Goal: Transaction & Acquisition: Purchase product/service

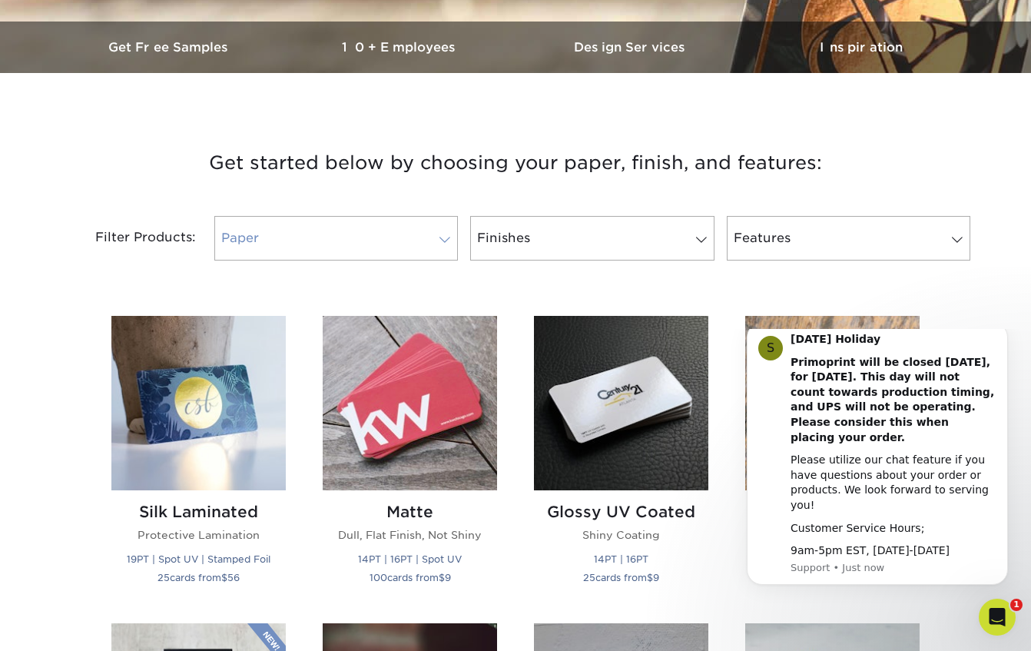
click at [447, 242] on span at bounding box center [445, 240] width 22 height 12
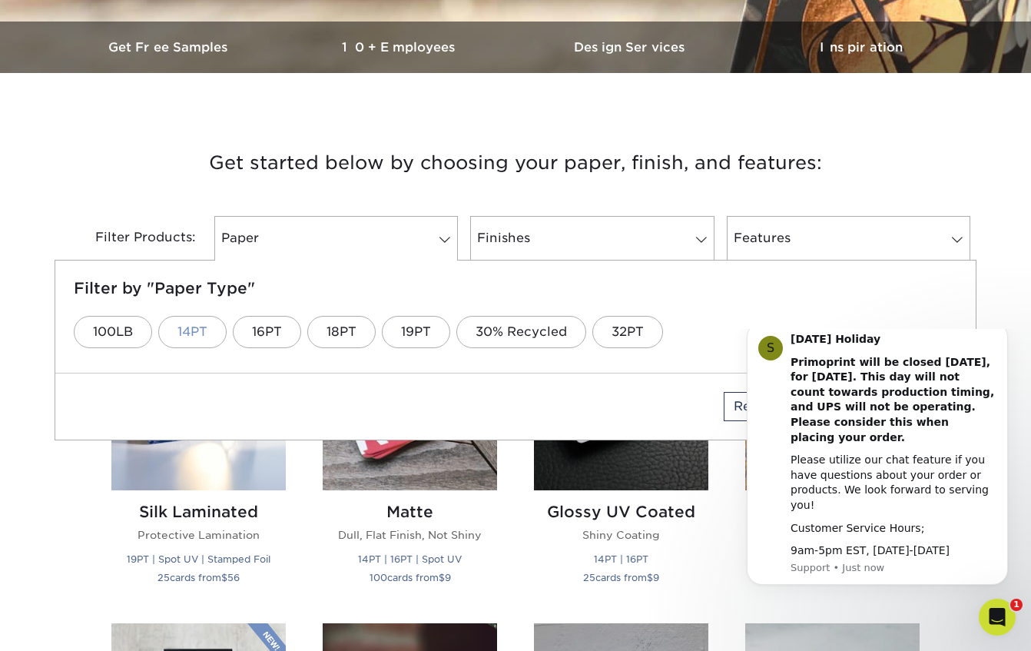
click at [214, 330] on link "14PT" at bounding box center [192, 332] width 68 height 32
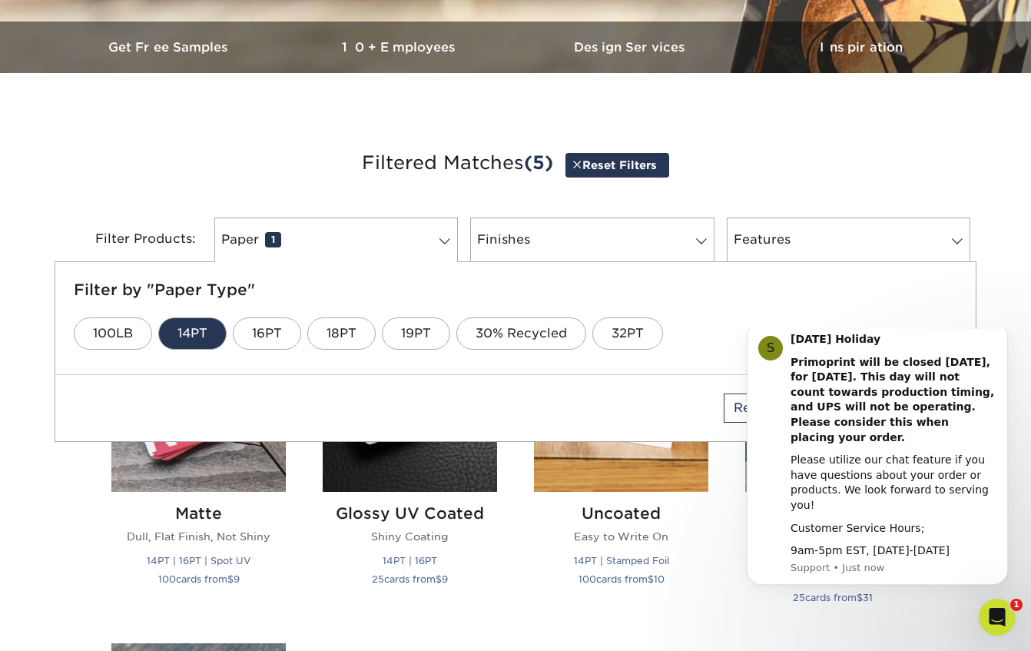
click at [721, 240] on div "Features 0 Filter by "Feature Type" 100LB 30% Recycled Cross-Hatch Texture Inli…" at bounding box center [849, 239] width 256 height 45
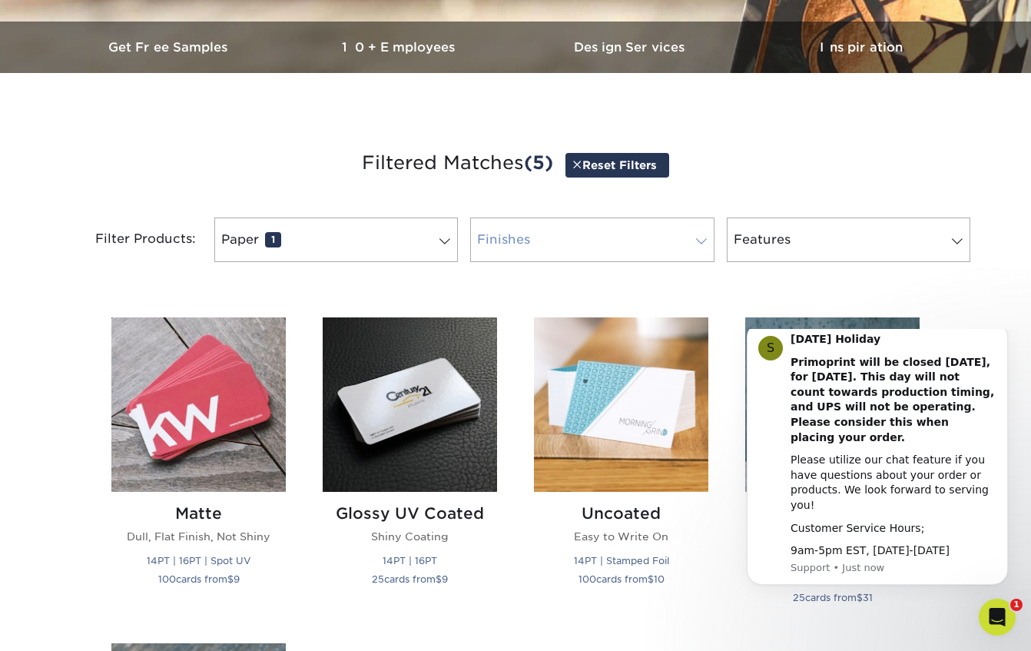
click at [688, 247] on link "Finishes 0" at bounding box center [592, 239] width 244 height 45
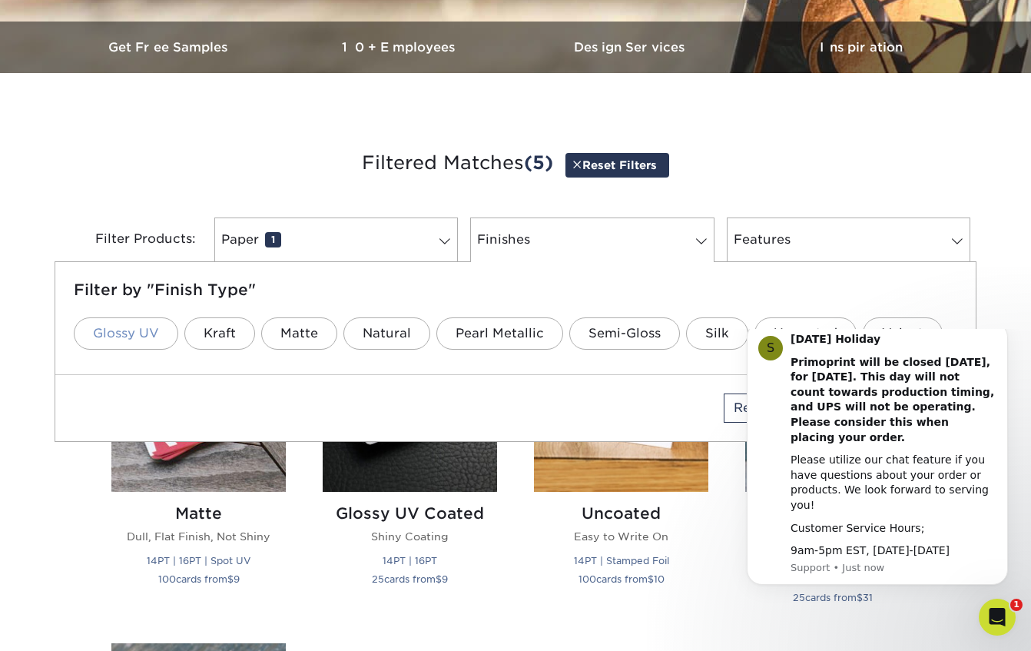
click at [147, 334] on link "Glossy UV" at bounding box center [126, 333] width 104 height 32
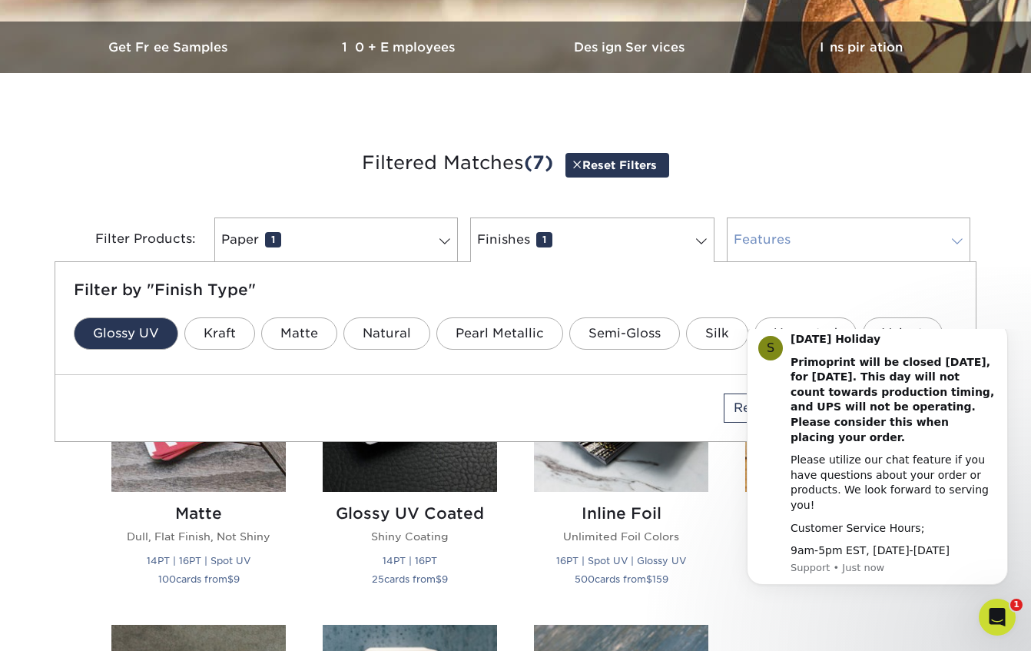
click at [962, 239] on span at bounding box center [957, 241] width 22 height 12
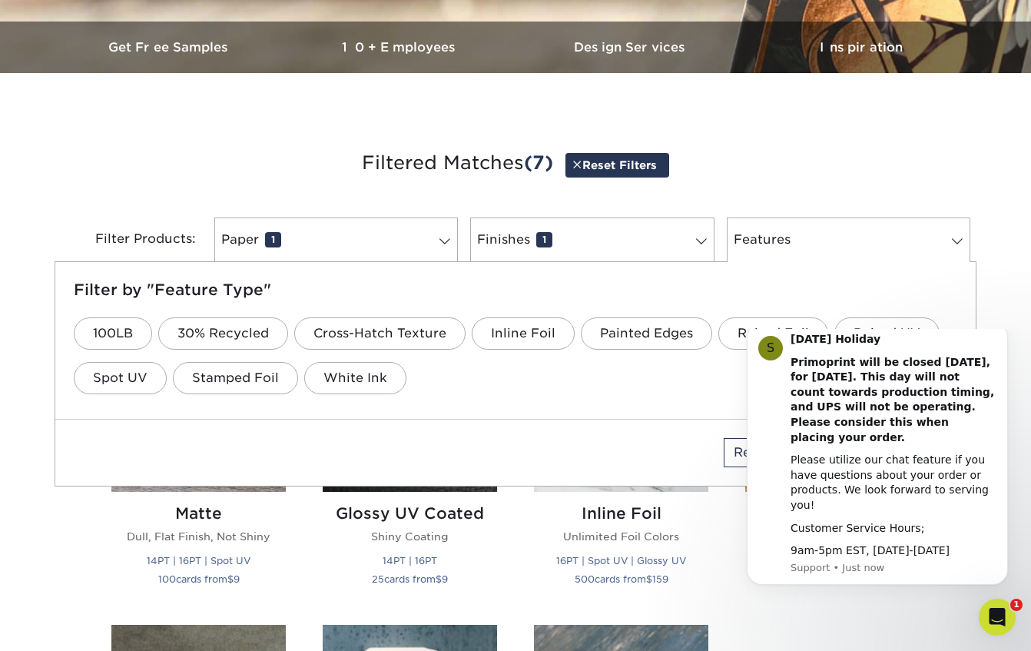
click at [997, 264] on div "Get started below by choosing your paper, finish, and features: Filtered Matche…" at bounding box center [515, 618] width 1031 height 1016
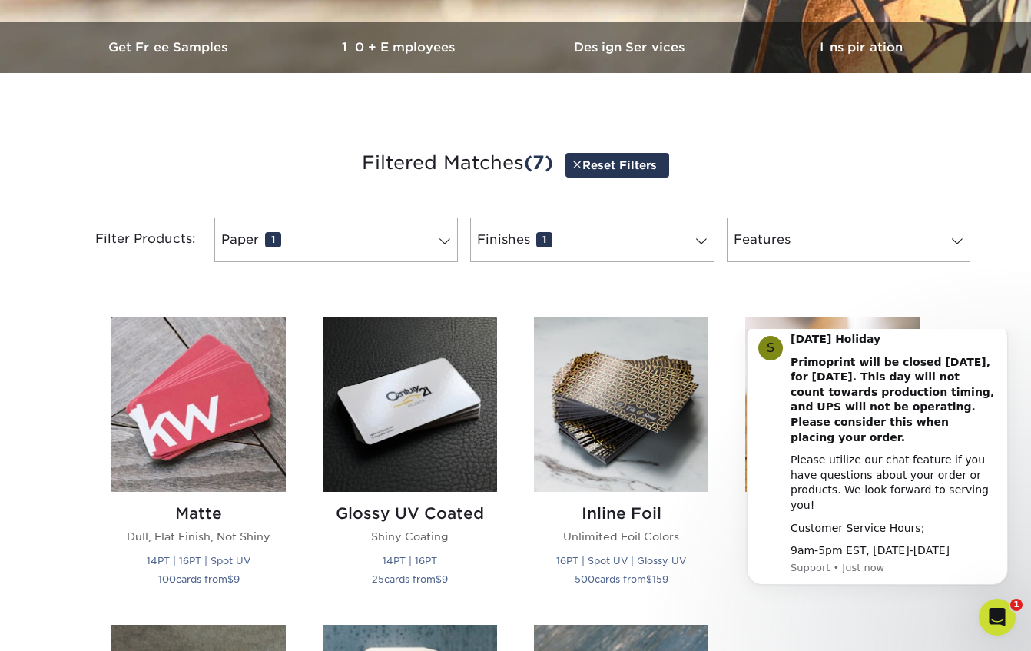
click at [739, 555] on body "S Labor Day Holiday Primoprint will be closed Monday, September 1st, for Labor …" at bounding box center [877, 469] width 295 height 268
click at [1004, 331] on icon "Dismiss notification" at bounding box center [1003, 327] width 8 height 8
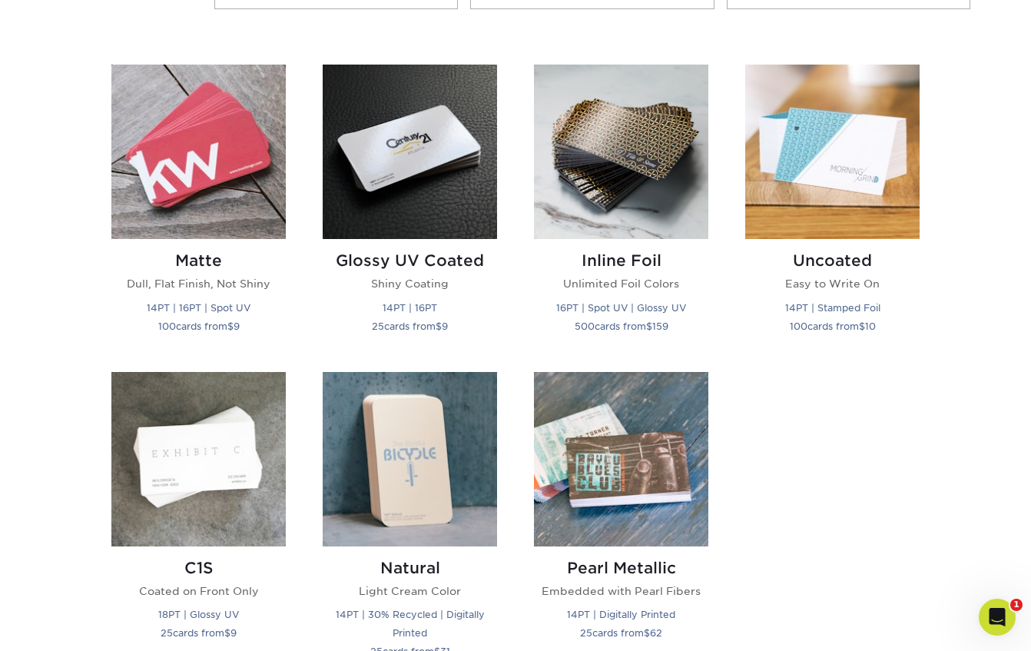
scroll to position [691, 0]
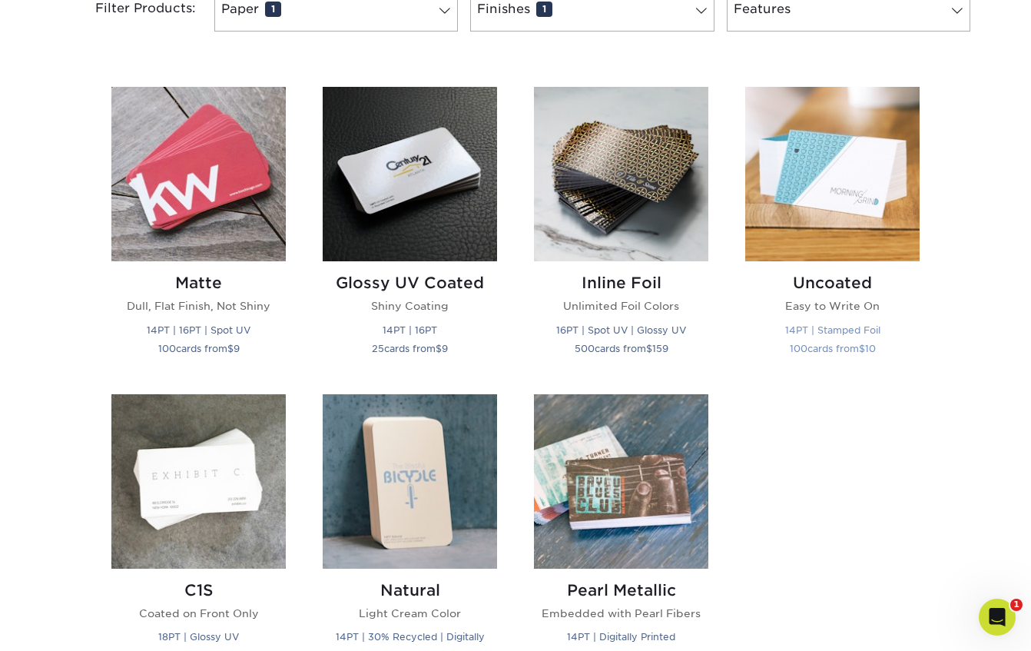
click at [844, 232] on img at bounding box center [832, 174] width 174 height 174
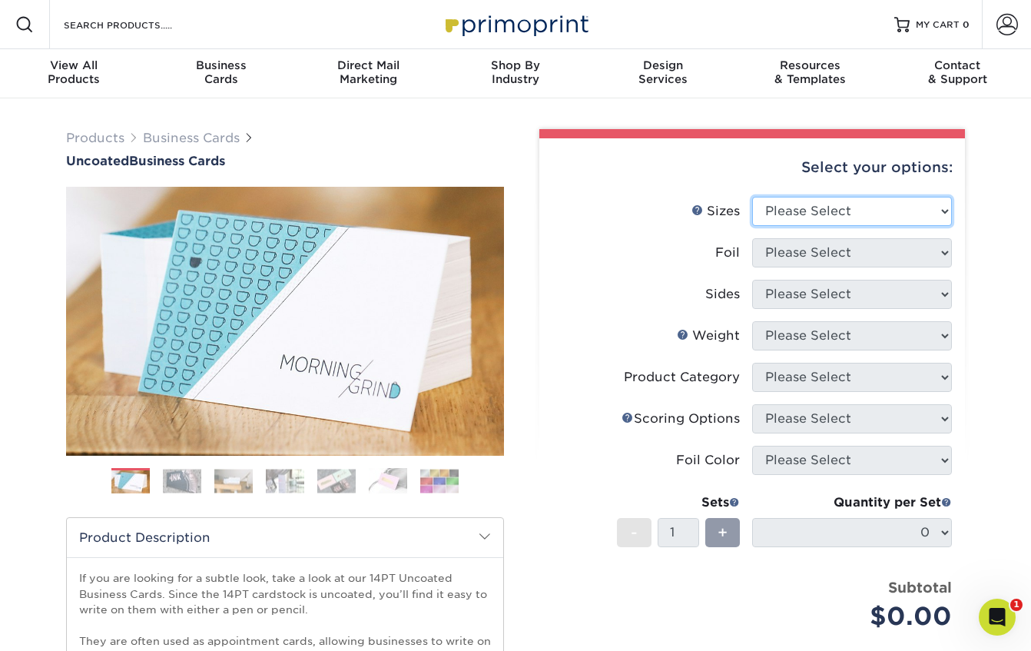
click at [940, 205] on select "Please Select 1.5" x 3.5" - Mini 1.75" x 3.5" - Mini 2" x 3.5" - Standard 2" x …" at bounding box center [852, 211] width 200 height 29
select select "2.00x3.50"
click at [752, 197] on select "Please Select 1.5" x 3.5" - Mini 1.75" x 3.5" - Mini 2" x 3.5" - Standard 2" x …" at bounding box center [852, 211] width 200 height 29
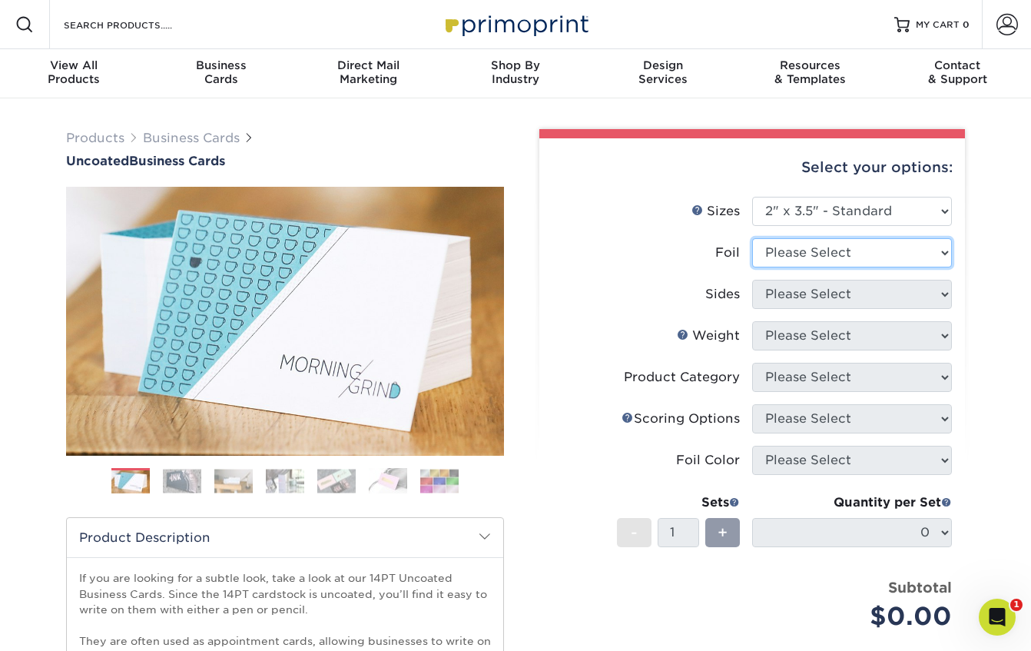
click at [896, 255] on select "Please Select Yes No" at bounding box center [852, 252] width 200 height 29
select select "0"
click at [752, 238] on select "Please Select Yes No" at bounding box center [852, 252] width 200 height 29
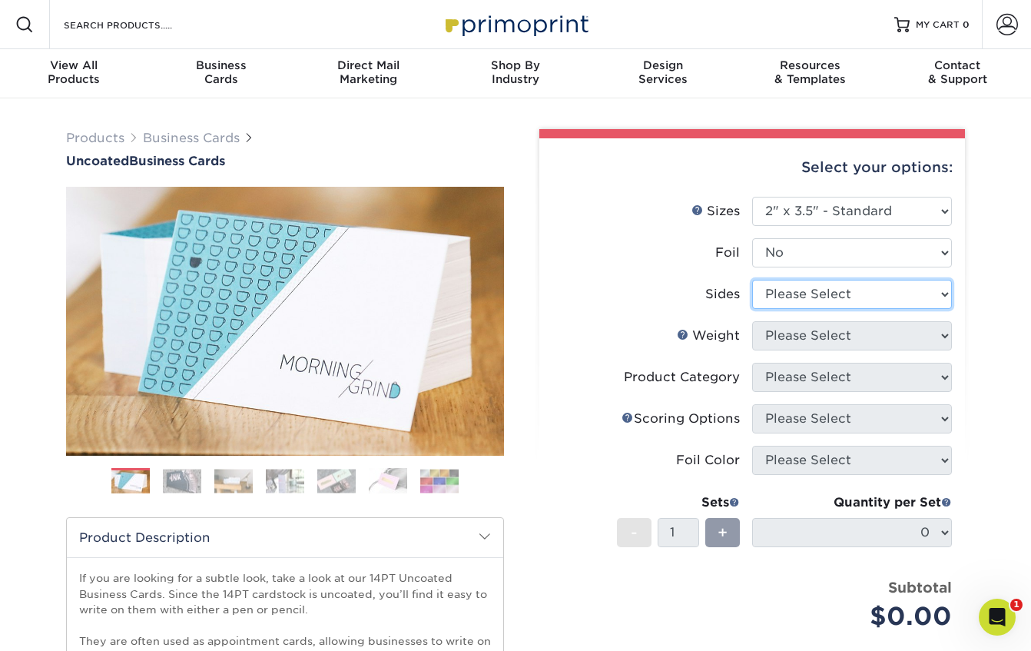
click at [869, 293] on select "Please Select Print Both Sides Print Front Only" at bounding box center [852, 294] width 200 height 29
select select "13abbda7-1d64-4f25-8bb2-c179b224825d"
click at [752, 280] on select "Please Select Print Both Sides Print Front Only" at bounding box center [852, 294] width 200 height 29
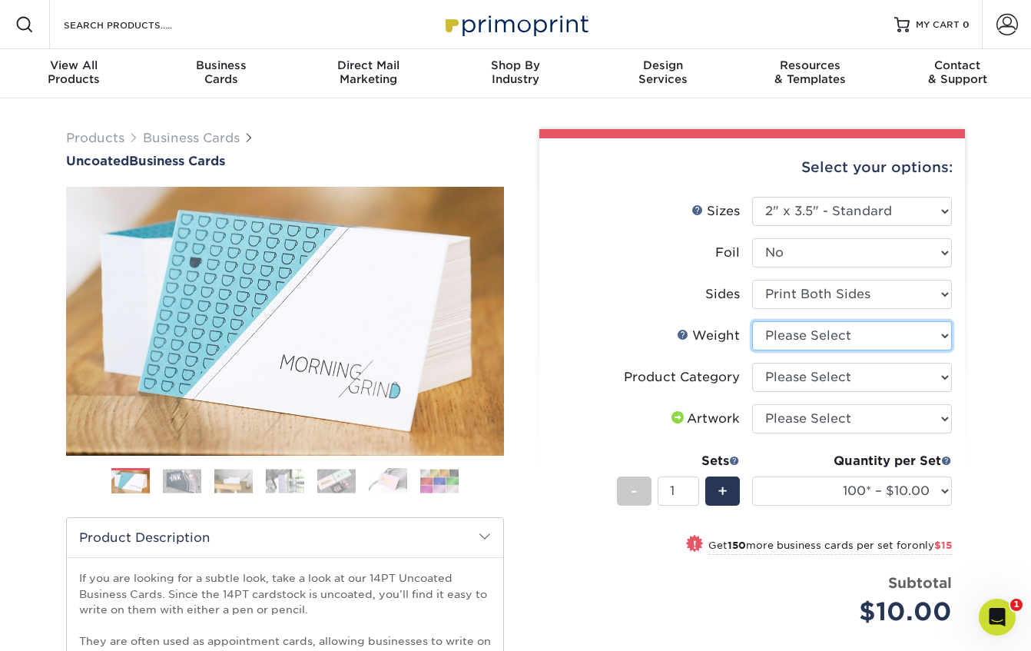
click at [867, 338] on select "Please Select 14PT Uncoated" at bounding box center [852, 335] width 200 height 29
select select "14PT Uncoated"
click at [752, 321] on select "Please Select 14PT Uncoated" at bounding box center [852, 335] width 200 height 29
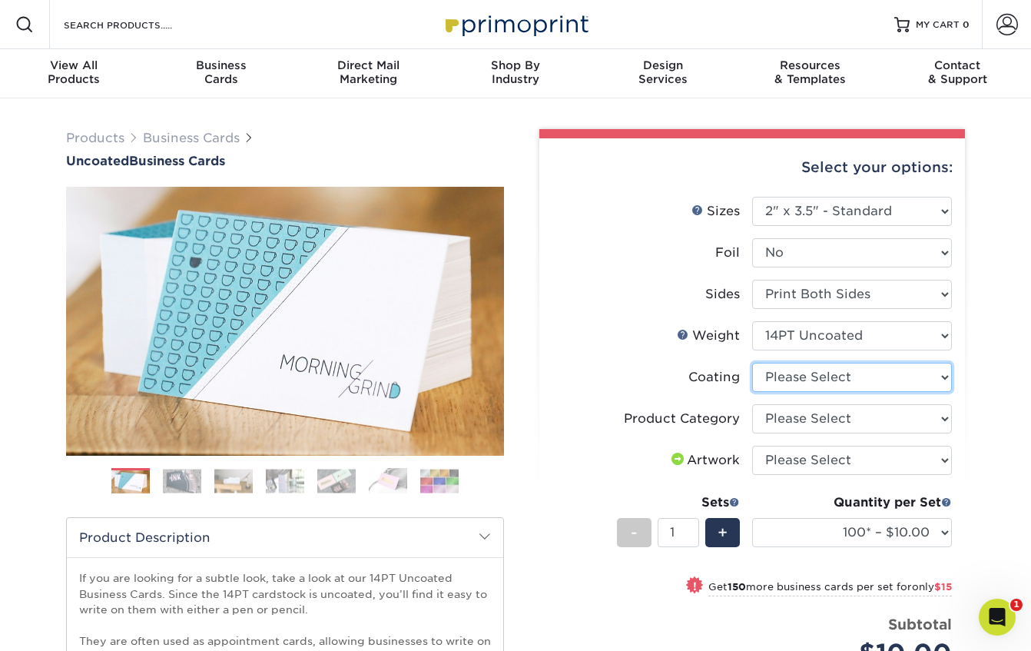
click at [847, 376] on select at bounding box center [852, 377] width 200 height 29
select select "3e7618de-abca-4bda-9f97-8b9129e913d8"
click at [752, 363] on select at bounding box center [852, 377] width 200 height 29
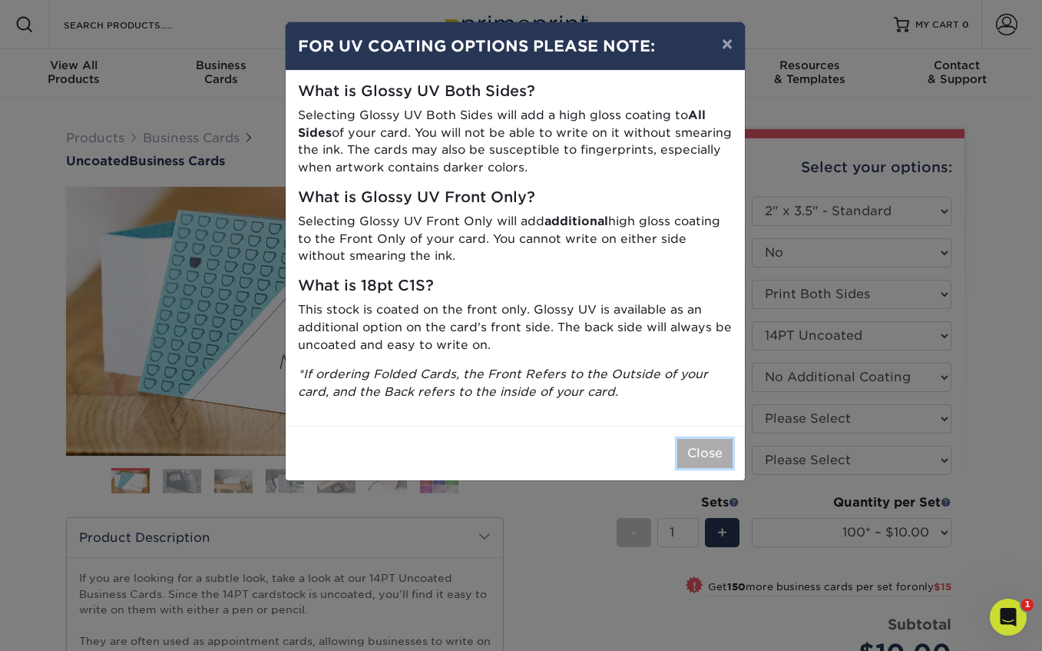
drag, startPoint x: 705, startPoint y: 447, endPoint x: 711, endPoint y: 440, distance: 8.8
click at [705, 446] on button "Close" at bounding box center [705, 453] width 55 height 29
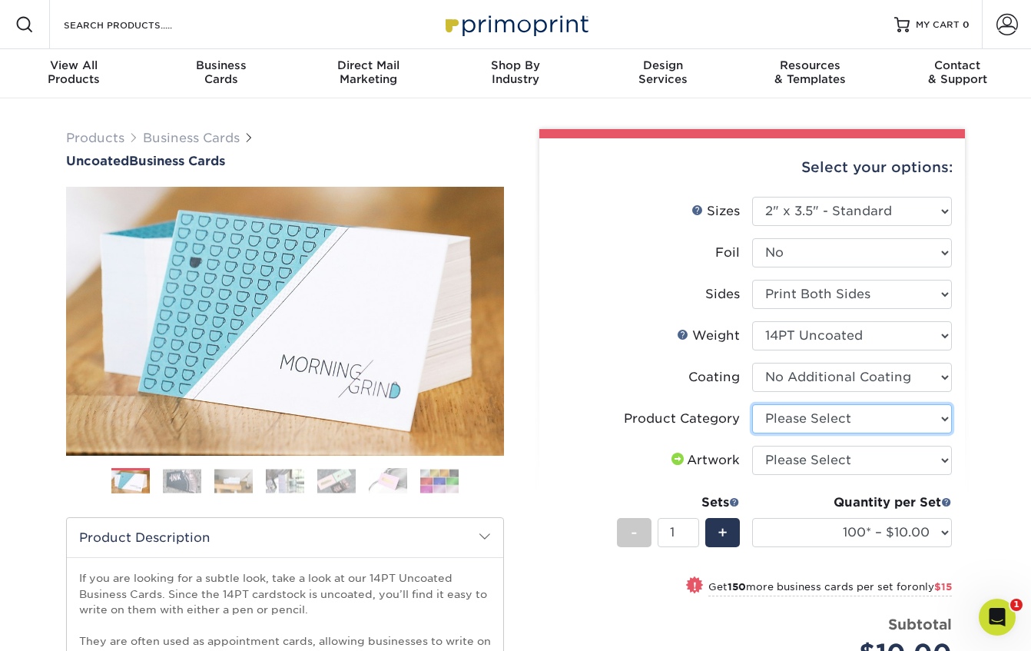
click at [944, 413] on select "Please Select Business Cards" at bounding box center [852, 418] width 200 height 29
select select "3b5148f1-0588-4f88-a218-97bcfdce65c1"
click at [752, 404] on select "Please Select Business Cards" at bounding box center [852, 418] width 200 height 29
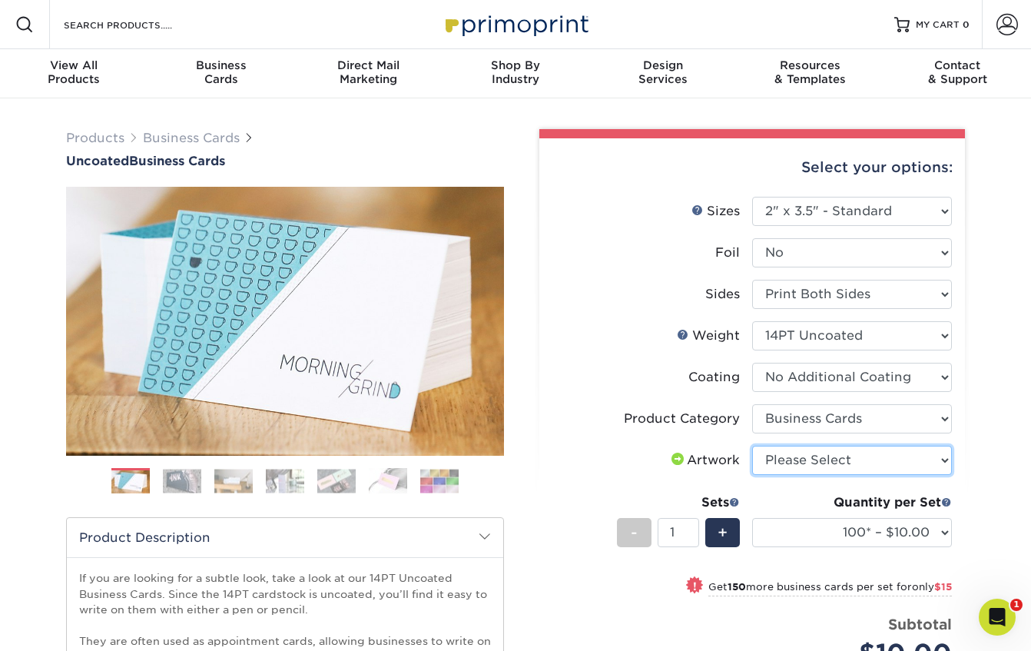
click at [930, 459] on select "Please Select I will upload files I need a design - $100" at bounding box center [852, 460] width 200 height 29
select select "upload"
click at [752, 446] on select "Please Select I will upload files I need a design - $100" at bounding box center [852, 460] width 200 height 29
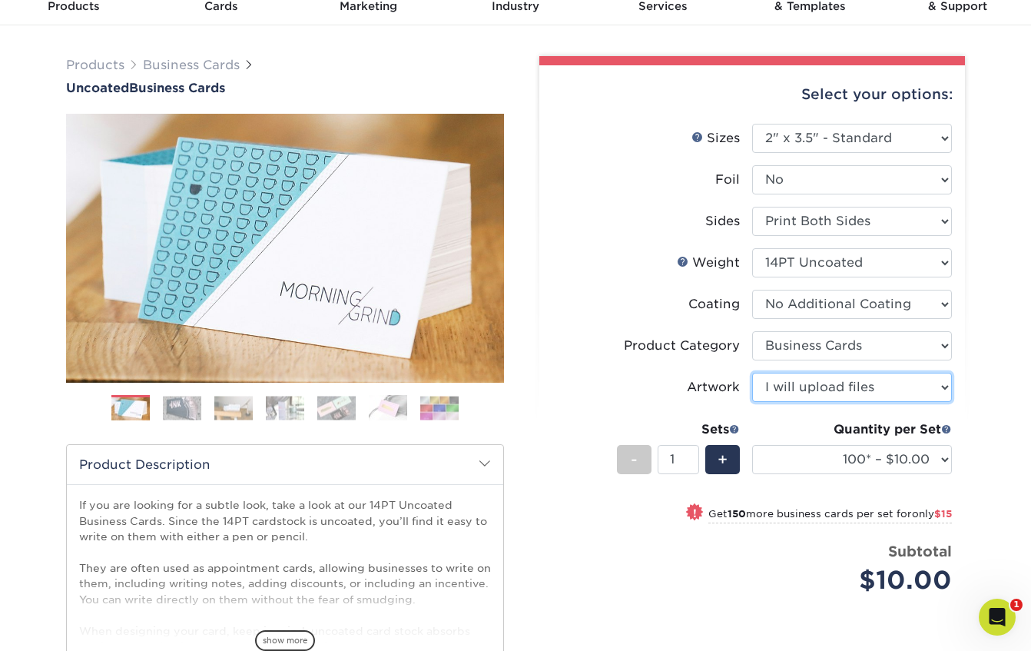
scroll to position [77, 0]
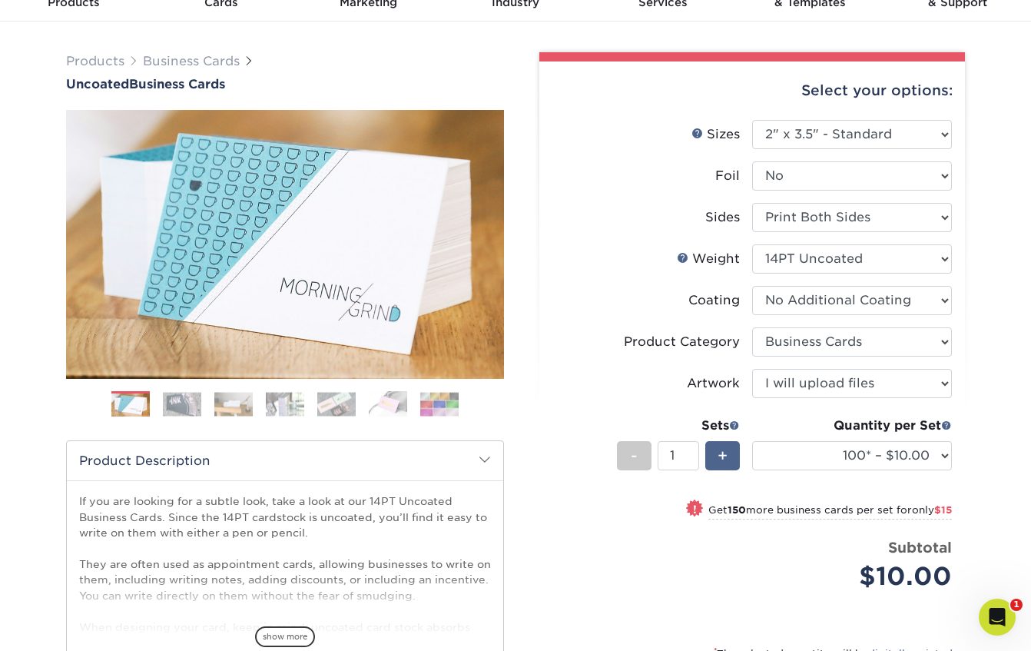
click at [725, 455] on span "+" at bounding box center [723, 455] width 10 height 23
type input "5"
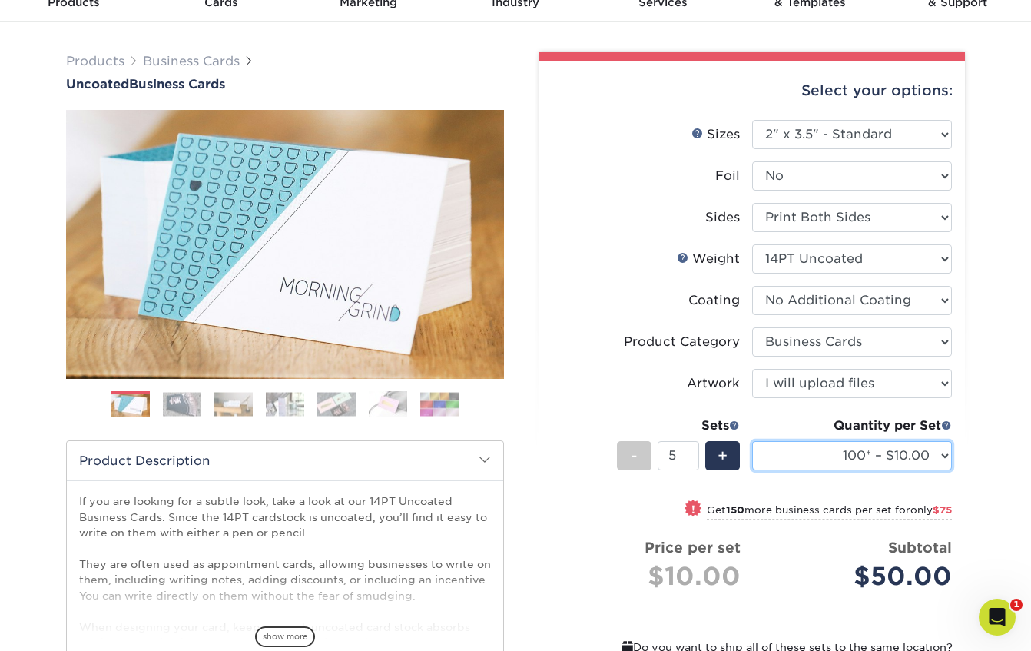
click at [951, 456] on select "100* – $10.00 250* – $25.00 500 – $50.00 1000 – $72.00 2500 – $125.00 5000 – $1…" at bounding box center [852, 455] width 200 height 29
